Goal: Navigation & Orientation: Find specific page/section

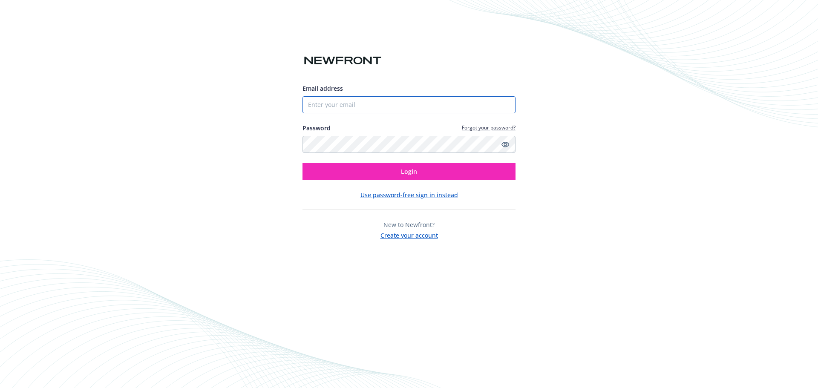
click at [377, 102] on input "Email address" at bounding box center [409, 104] width 213 height 17
type input "[EMAIL_ADDRESS][DOMAIN_NAME]"
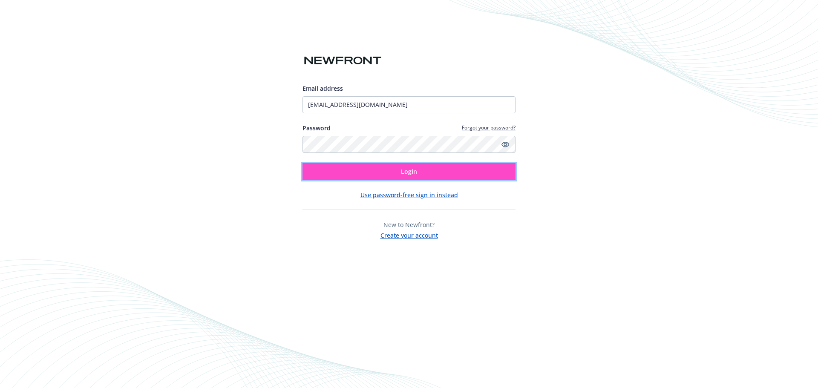
click at [389, 170] on button "Login" at bounding box center [409, 171] width 213 height 17
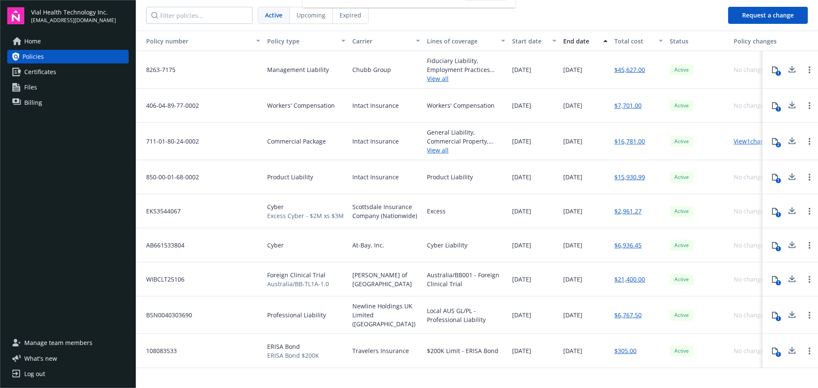
click at [46, 70] on span "Certificates" at bounding box center [40, 72] width 32 height 14
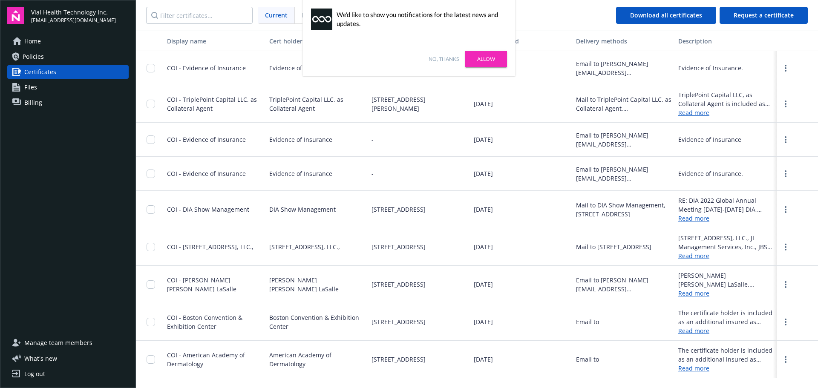
click at [477, 58] on link "Allow" at bounding box center [486, 59] width 42 height 16
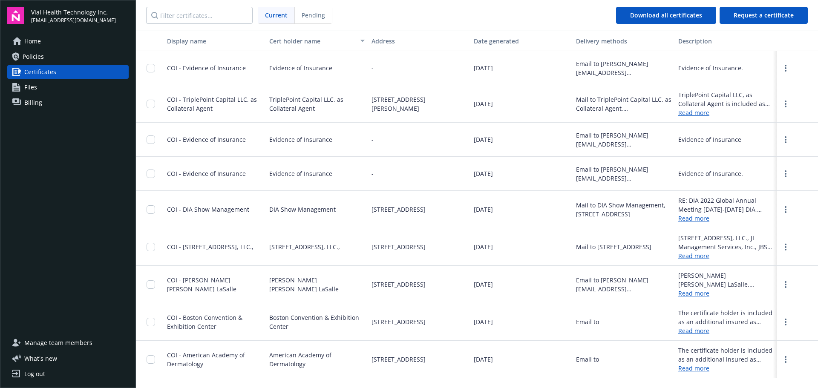
click at [40, 60] on span "Policies" at bounding box center [33, 57] width 21 height 14
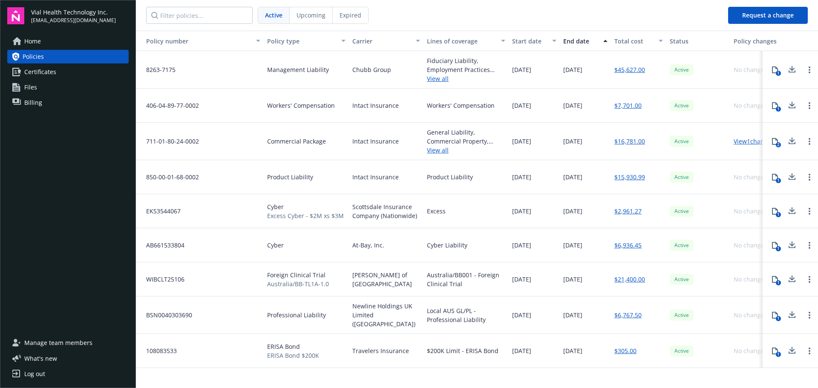
click at [43, 39] on link "Home" at bounding box center [67, 42] width 121 height 14
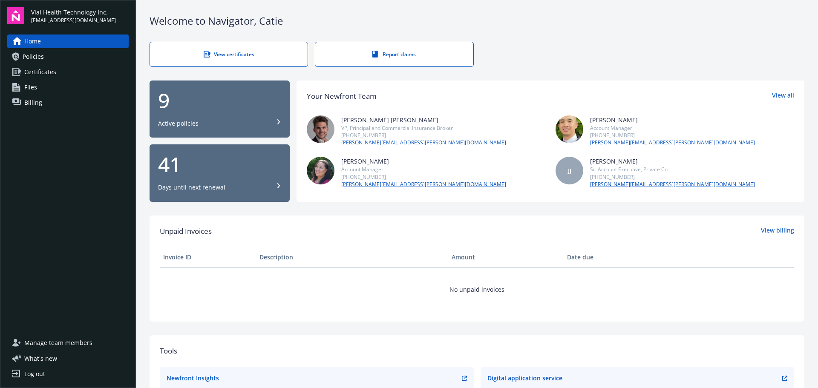
click at [251, 108] on div "9" at bounding box center [219, 100] width 123 height 20
